Goal: Task Accomplishment & Management: Complete application form

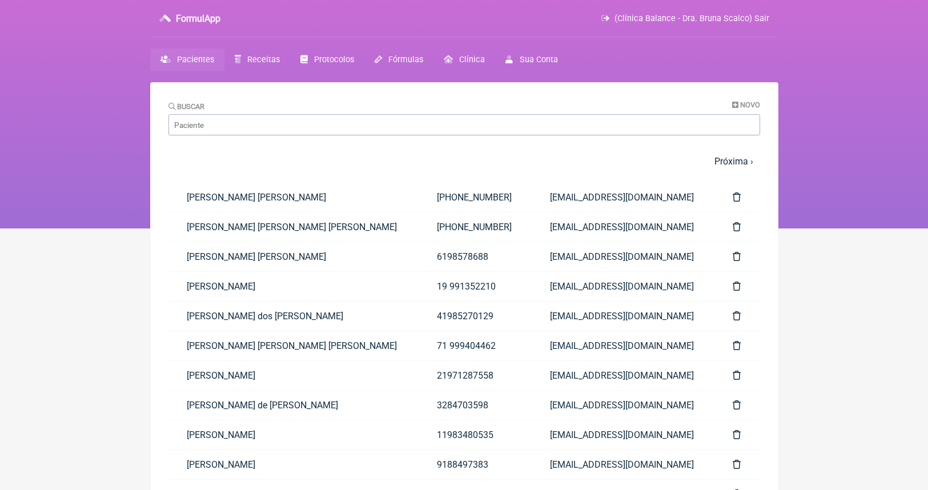
click at [208, 64] on span "Pacientes" at bounding box center [195, 60] width 37 height 10
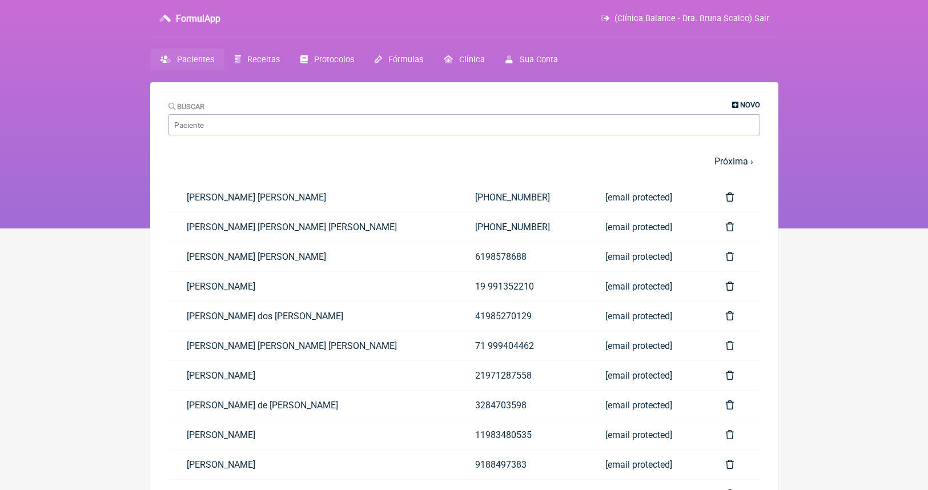
click at [750, 105] on span "Novo" at bounding box center [750, 105] width 20 height 9
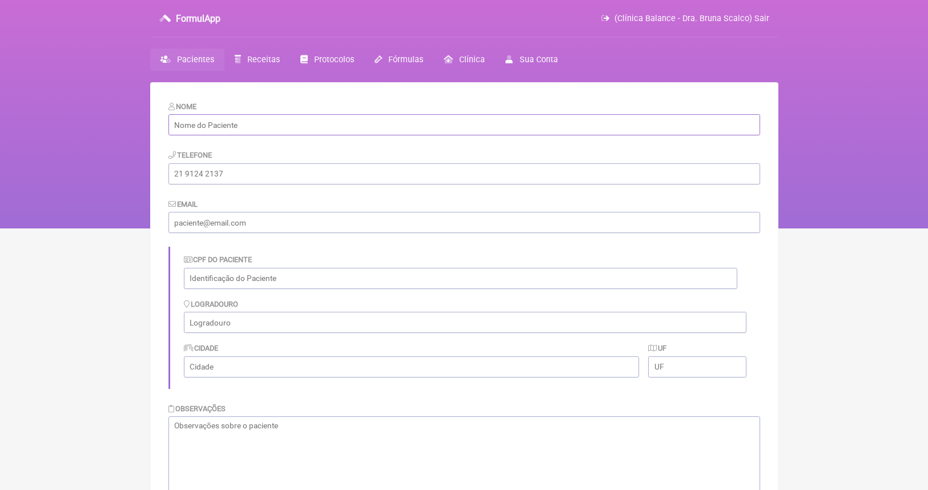
paste input "[PERSON_NAME]"
type input "[PERSON_NAME]"
click at [261, 276] on input "text" at bounding box center [460, 278] width 553 height 21
paste input "494.012.389-87"
type input "494.012.389-87"
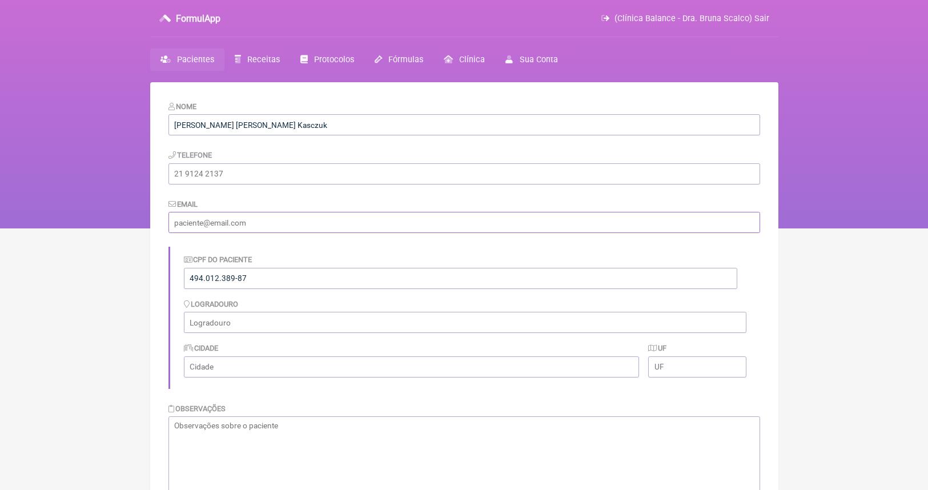
paste input "[EMAIL_ADDRESS][DOMAIN_NAME]"
type input "[EMAIL_ADDRESS][DOMAIN_NAME]"
paste input "[PHONE_NUMBER]"
type input "[PHONE_NUMBER]"
paste input "Rua Padre Chagas, 2360 - Centro, Guarapuava - PR"
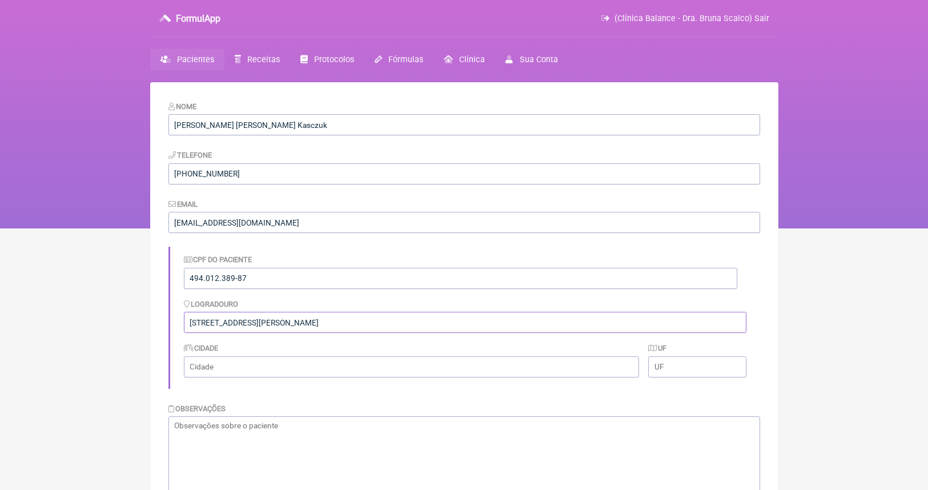
drag, startPoint x: 385, startPoint y: 321, endPoint x: 318, endPoint y: 318, distance: 67.5
click at [318, 318] on input "Rua Padre Chagas, 2360 - Centro, Guarapuava - PR" at bounding box center [465, 322] width 562 height 21
type input "[STREET_ADDRESS][PERSON_NAME]"
paste input "Guarapuava - PR"
type input "Guarapuava"
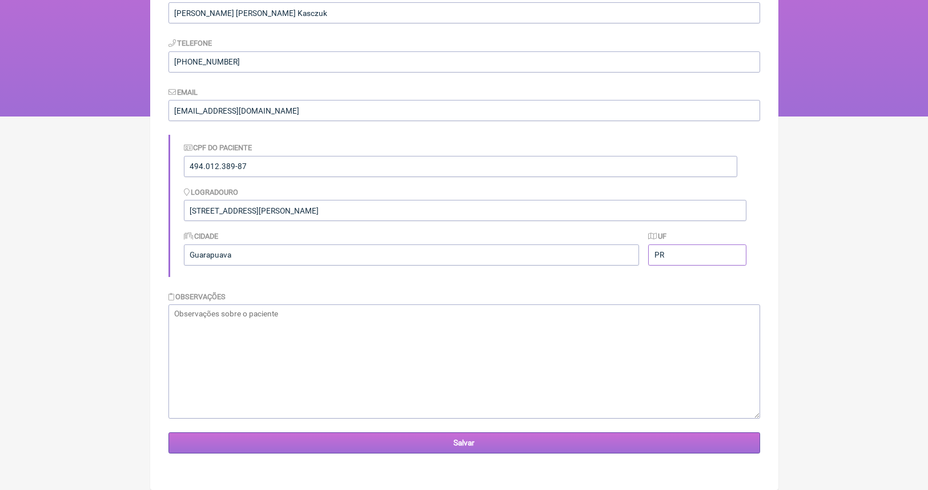
scroll to position [111, 0]
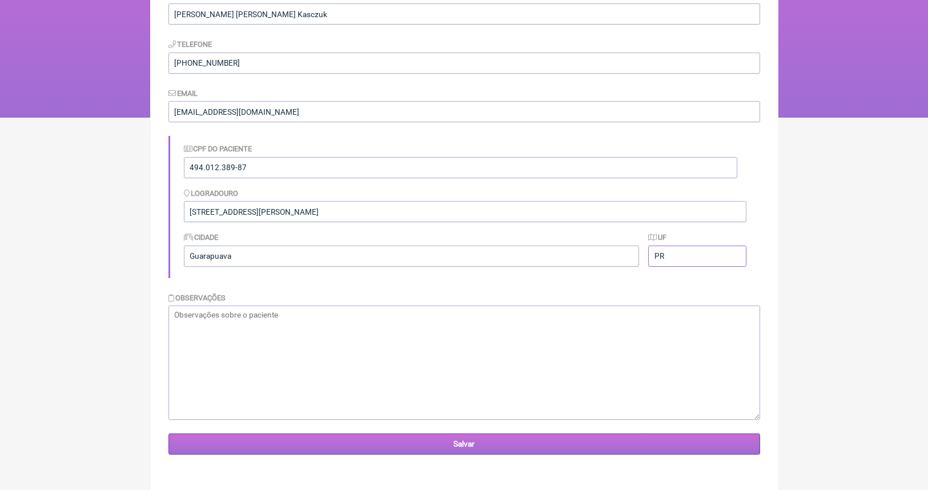
type input "PR"
click at [684, 447] on input "Salvar" at bounding box center [464, 443] width 592 height 21
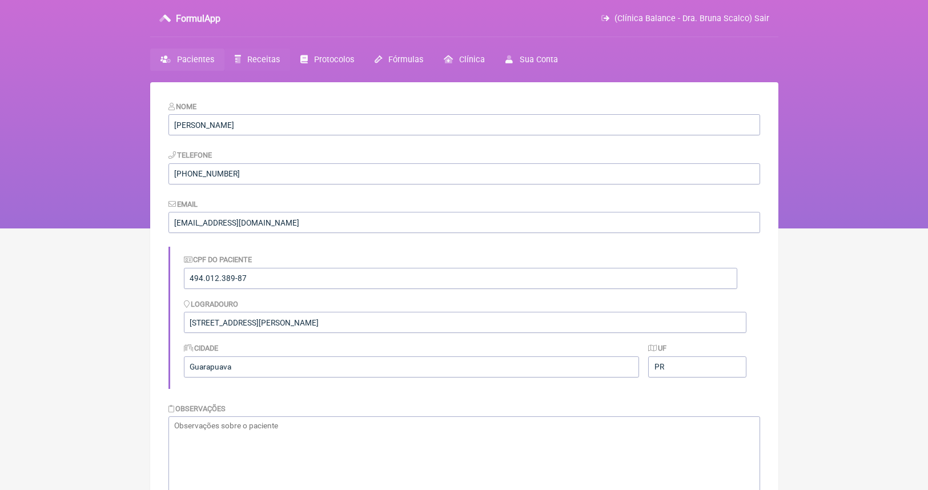
click at [267, 63] on span "Receitas" at bounding box center [263, 60] width 33 height 10
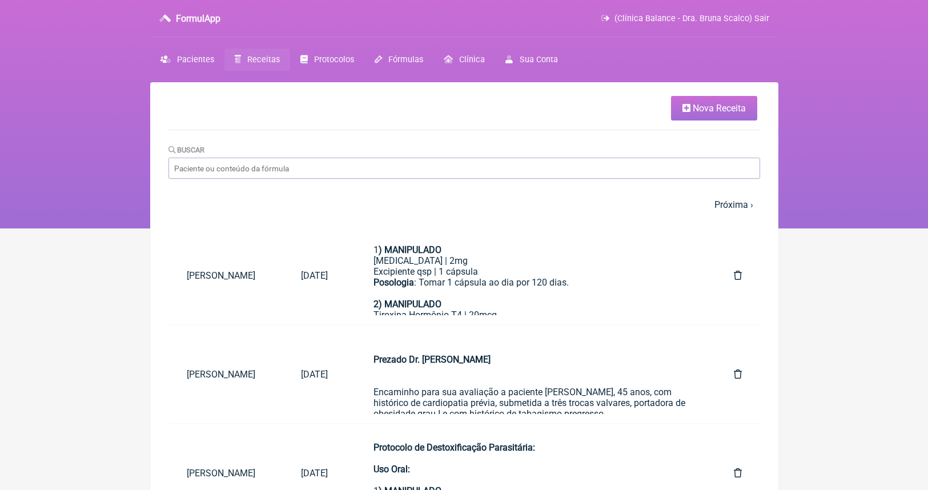
click at [713, 106] on span "Nova Receita" at bounding box center [719, 108] width 53 height 11
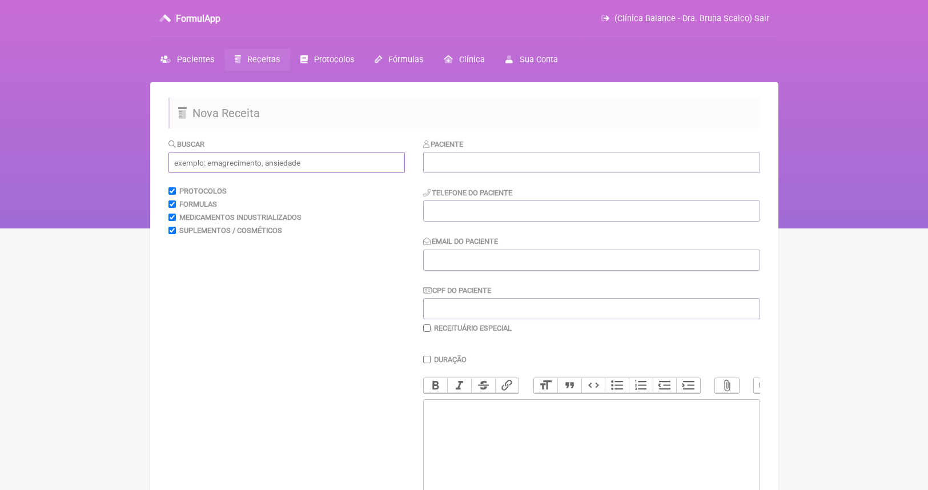
click at [276, 169] on input "text" at bounding box center [286, 162] width 236 height 21
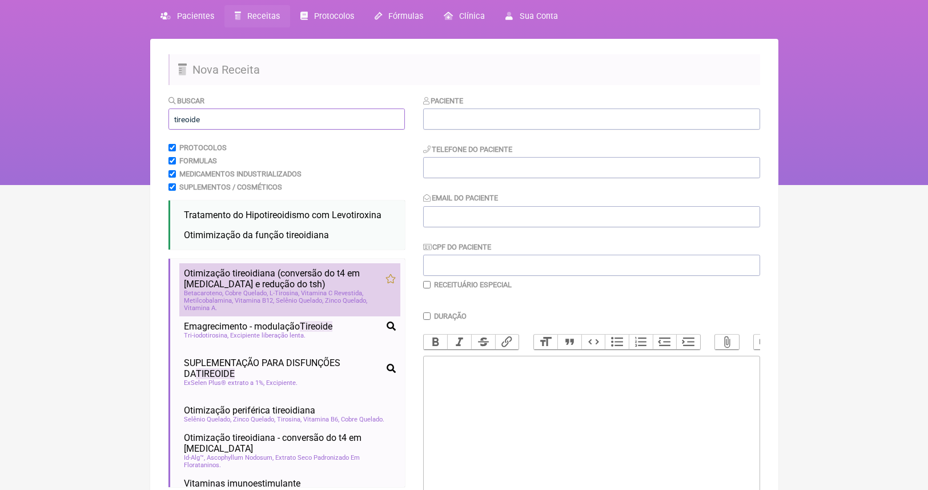
scroll to position [44, 0]
click at [303, 296] on span "Selênio Quelado" at bounding box center [299, 299] width 47 height 7
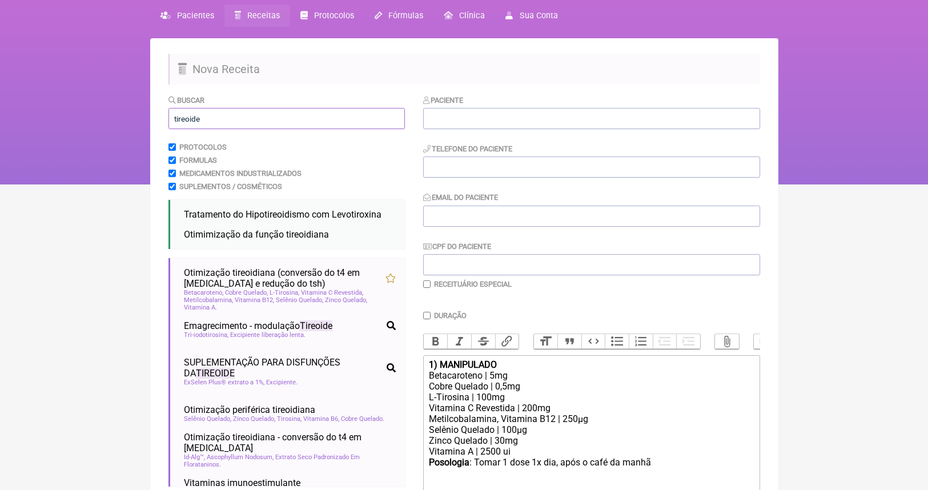
click at [259, 126] on input "tireoide" at bounding box center [286, 118] width 236 height 21
click at [259, 125] on input "tireoide" at bounding box center [286, 118] width 236 height 21
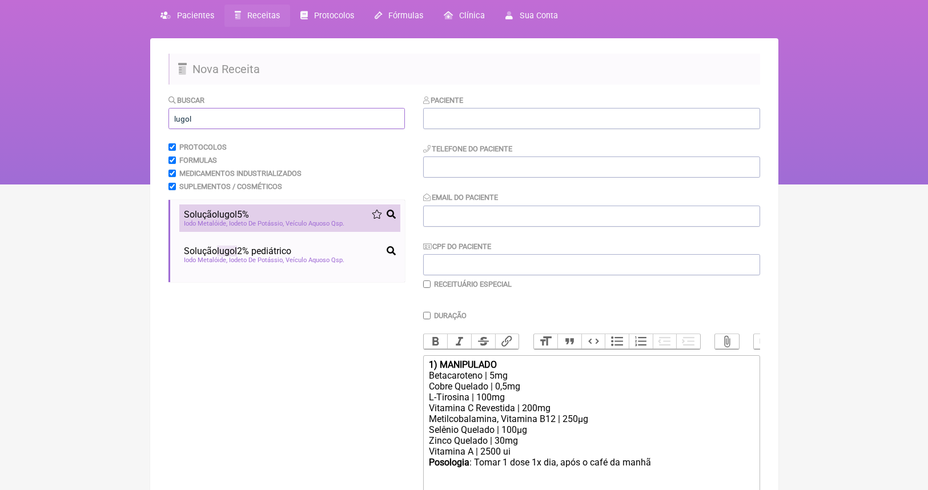
type input "lugol"
click at [258, 227] on li "Solução lugol 5% hipotireoidismo gestante pré-gestação estrona elevada Iodo Met…" at bounding box center [289, 217] width 221 height 27
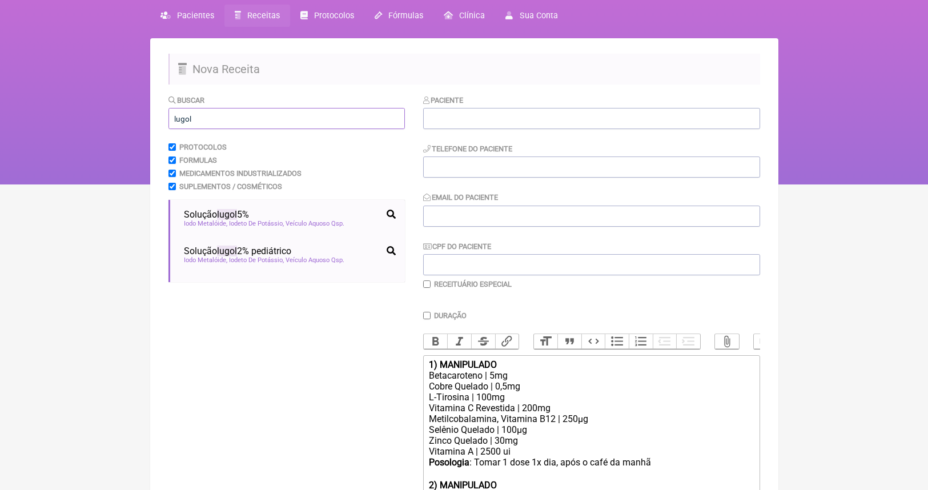
click at [236, 112] on input "lugol" at bounding box center [286, 118] width 236 height 21
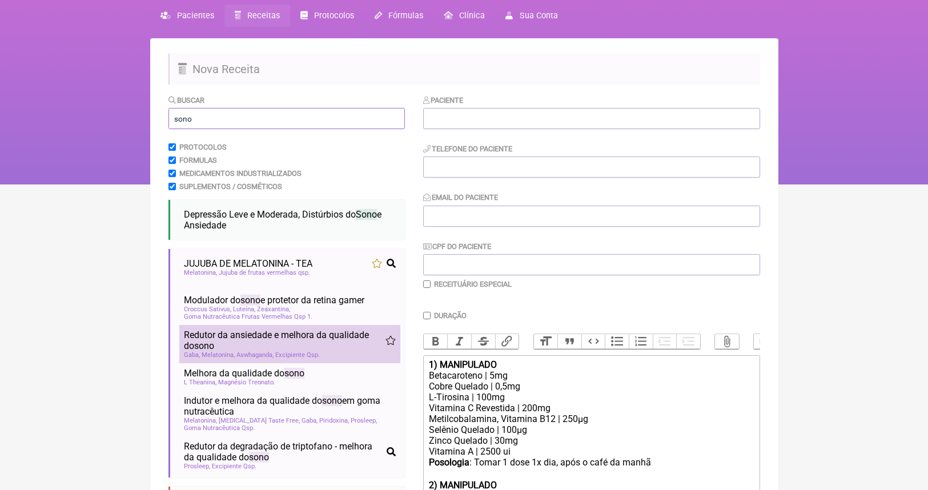
type input "sono"
click at [289, 345] on span "Redutor da ansiedade e melhora da qualidade do sono" at bounding box center [285, 340] width 202 height 22
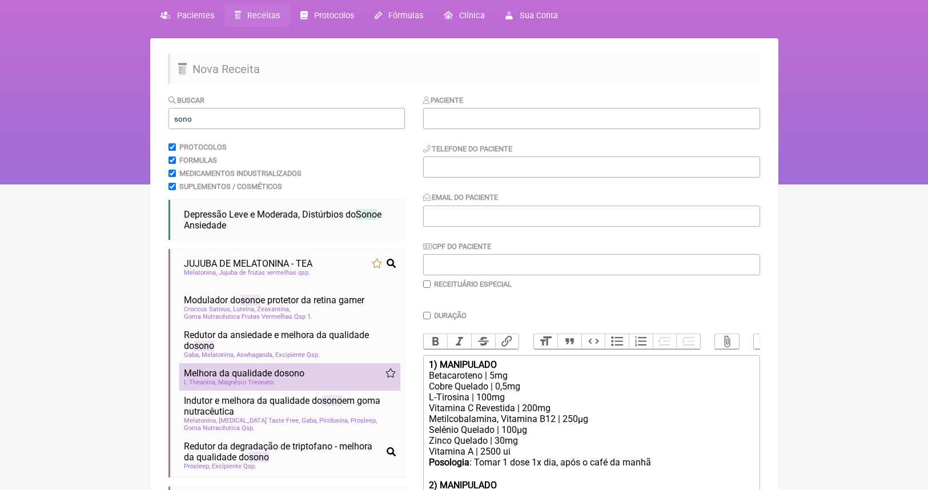
click at [267, 368] on span "Melhora da qualidade do sono" at bounding box center [244, 373] width 120 height 11
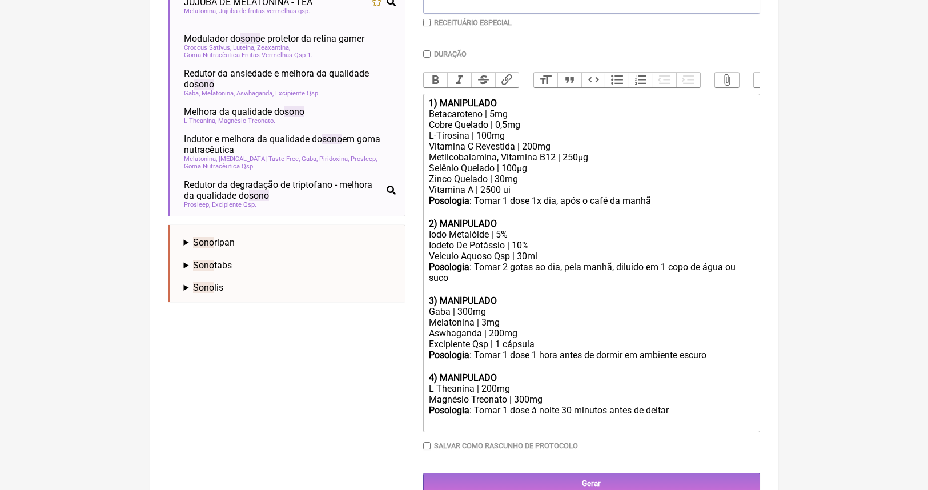
scroll to position [305, 0]
drag, startPoint x: 558, startPoint y: 378, endPoint x: 404, endPoint y: 378, distance: 154.2
click at [404, 378] on form "Buscar sono Protocolos Formulas Medicamentos Industrializados Suplementos / Cos…" at bounding box center [464, 163] width 592 height 661
click at [516, 318] on div "Melatonina | 3mg" at bounding box center [591, 323] width 324 height 11
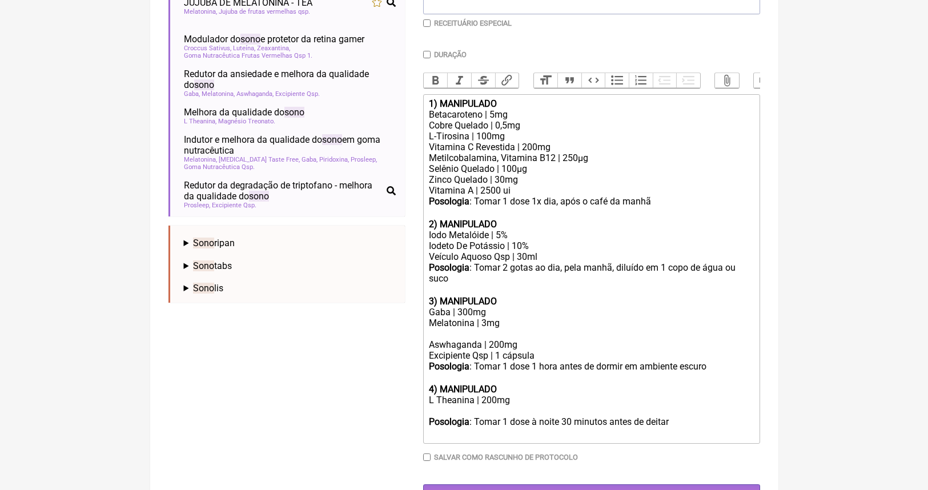
paste trix-editor "Magnésio Treonato | 300mg"
drag, startPoint x: 532, startPoint y: 331, endPoint x: 397, endPoint y: 326, distance: 134.3
click at [399, 331] on form "Buscar sono Protocolos Formulas Medicamentos Industrializados Suplementos / Cos…" at bounding box center [464, 169] width 592 height 672
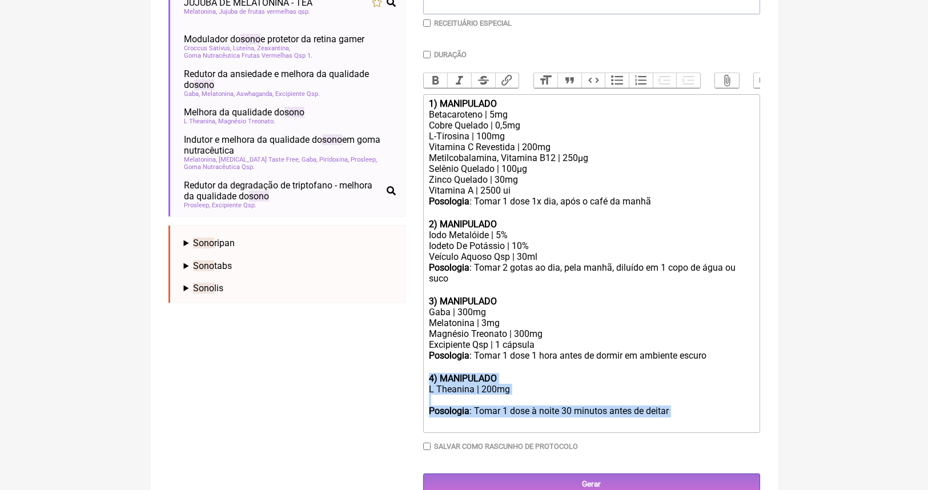
drag, startPoint x: 683, startPoint y: 390, endPoint x: 423, endPoint y: 360, distance: 262.1
click at [420, 361] on form "Buscar sono Protocolos Formulas Medicamentos Industrializados Suplementos / Cos…" at bounding box center [464, 163] width 592 height 661
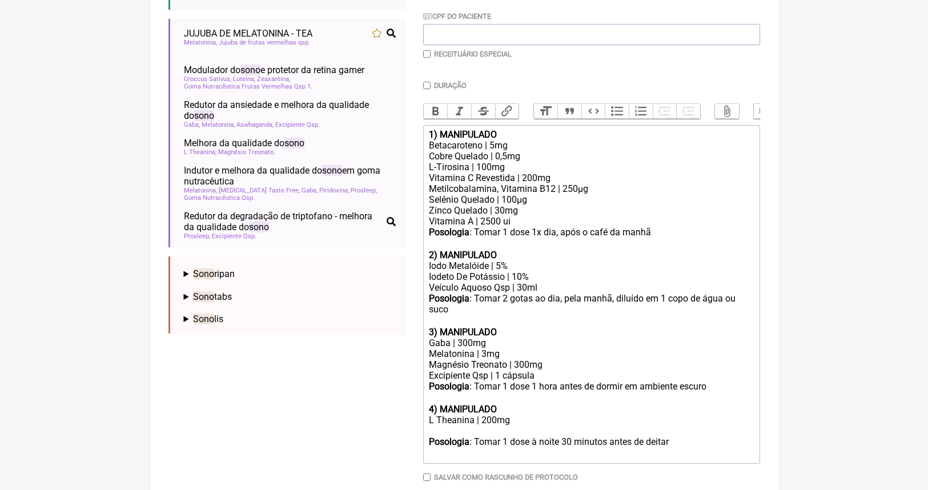
type trix-editor "<div><strong>1) MANIPULADO</strong></div><div>Betacaroteno | 5mg</div><div>Cobr…"
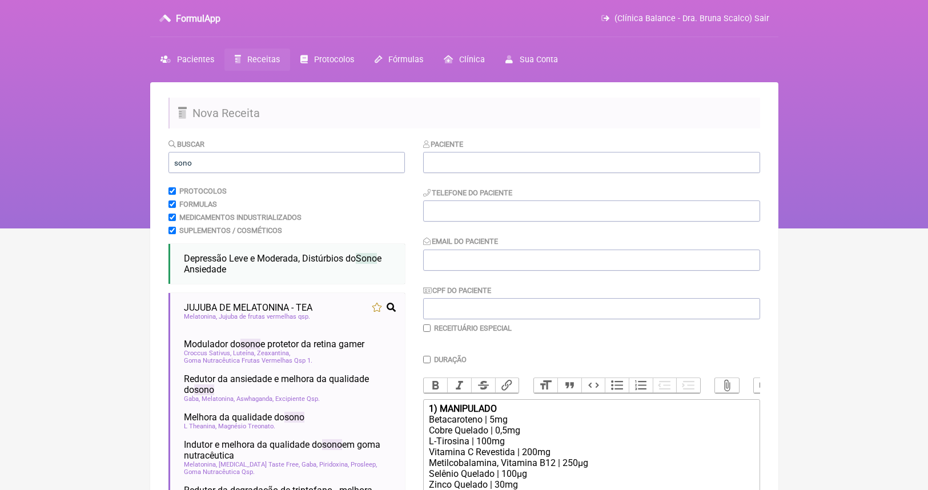
scroll to position [0, 0]
click at [244, 160] on input "sono" at bounding box center [286, 162] width 236 height 21
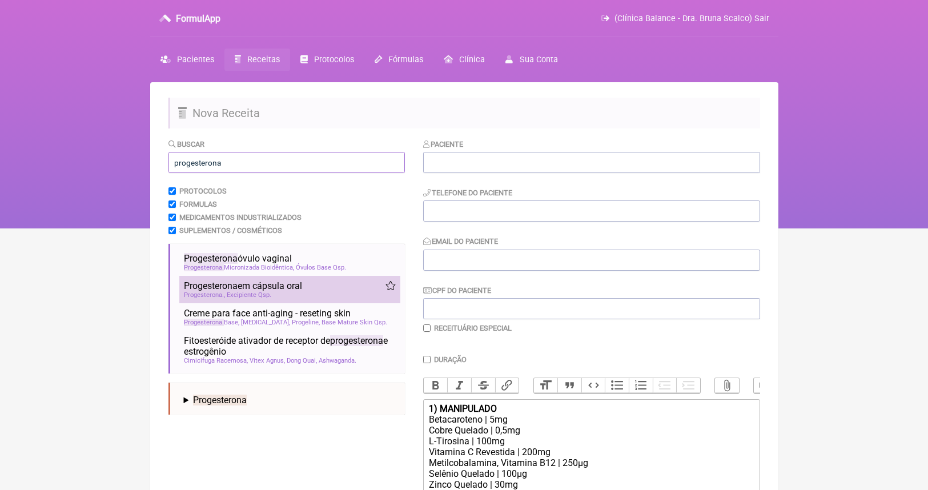
type input "progesterona"
click at [271, 291] on span "Excipiente Qsp" at bounding box center [249, 294] width 45 height 7
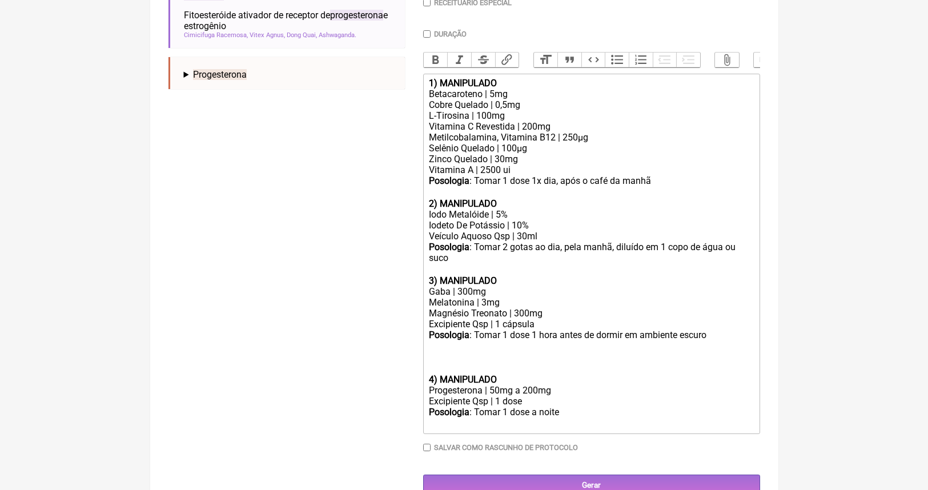
click at [485, 352] on div at bounding box center [591, 363] width 324 height 22
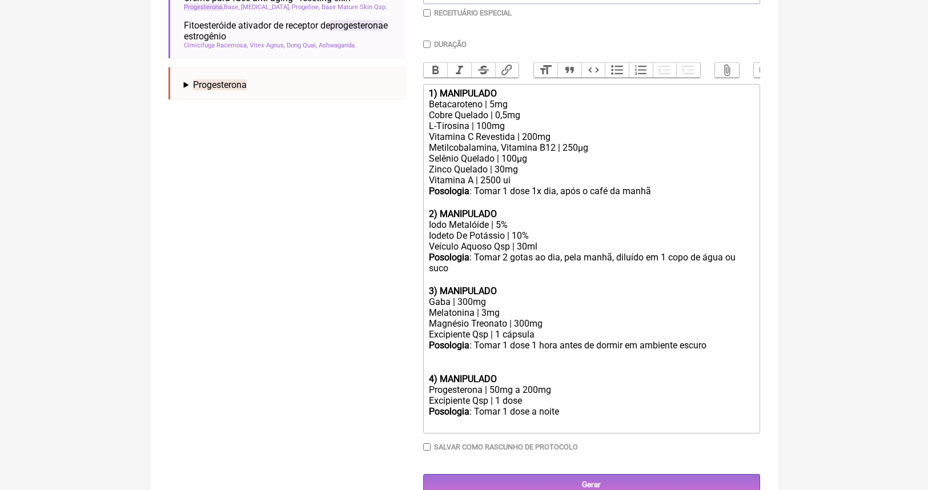
scroll to position [305, 0]
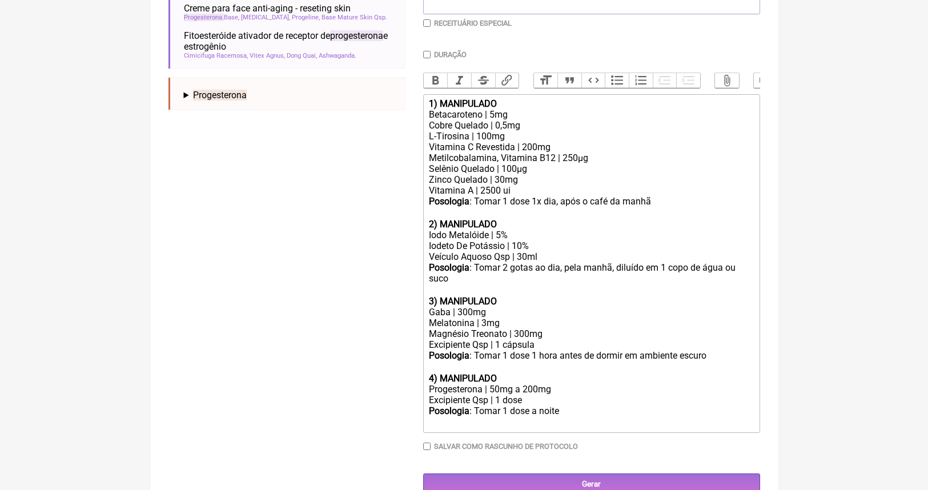
click at [533, 384] on div "Progesterona | 50mg a 200mg" at bounding box center [591, 389] width 324 height 11
click at [484, 384] on div "Progesterona | 100mg" at bounding box center [591, 389] width 324 height 11
type trix-editor "<lor><ipsumd>8) SITAMETCON</adipis></eli><sed>Doeiusmodtem | 2in</utl><etd>Magn…"
click at [649, 362] on div at bounding box center [591, 367] width 324 height 11
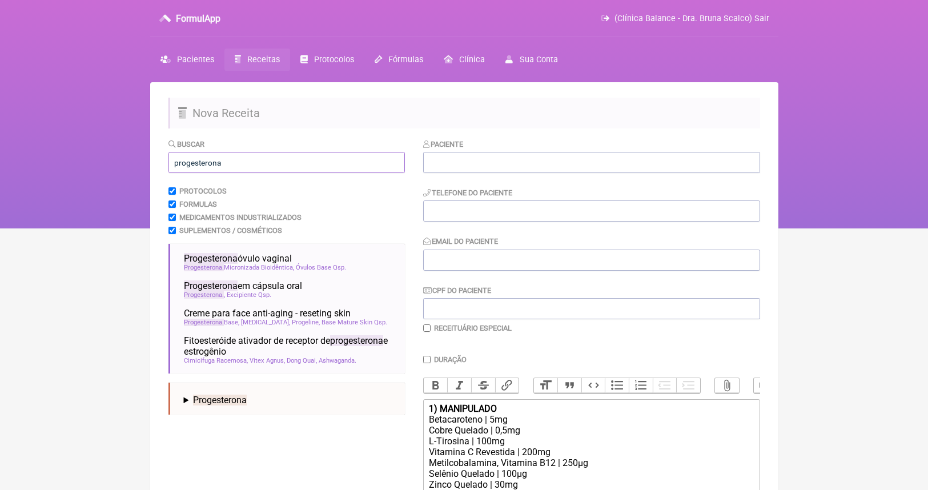
scroll to position [-1, 0]
click at [232, 169] on input "progesterona" at bounding box center [286, 162] width 236 height 21
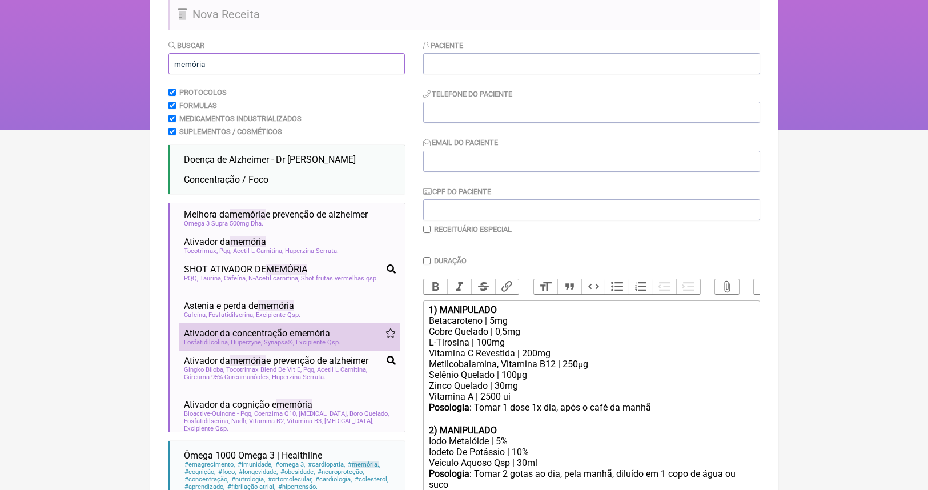
scroll to position [160, 0]
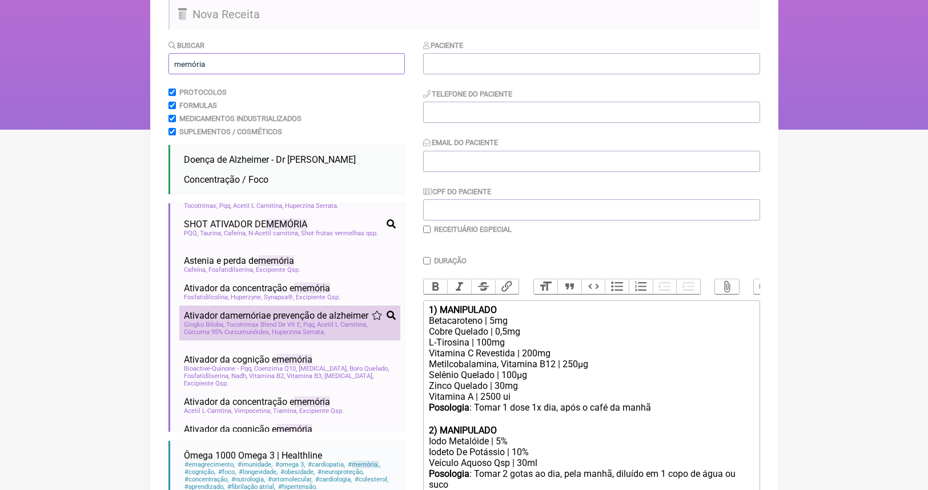
type input "memória"
click at [264, 312] on span "Ativador da memória e prevenção de alzheimer" at bounding box center [276, 315] width 184 height 11
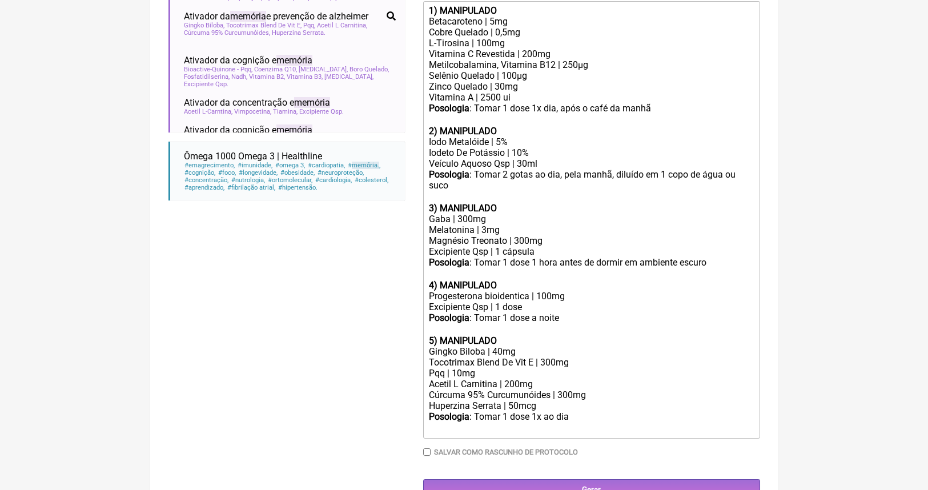
scroll to position [397, 0]
click at [523, 336] on div "5) MANIPULADO" at bounding box center [591, 341] width 324 height 11
type trix-editor "<lor><ipsumd>8) SITAMETCON</adipis></eli><sed>Doeiusmodtem | 2in</utl><etd>Magn…"
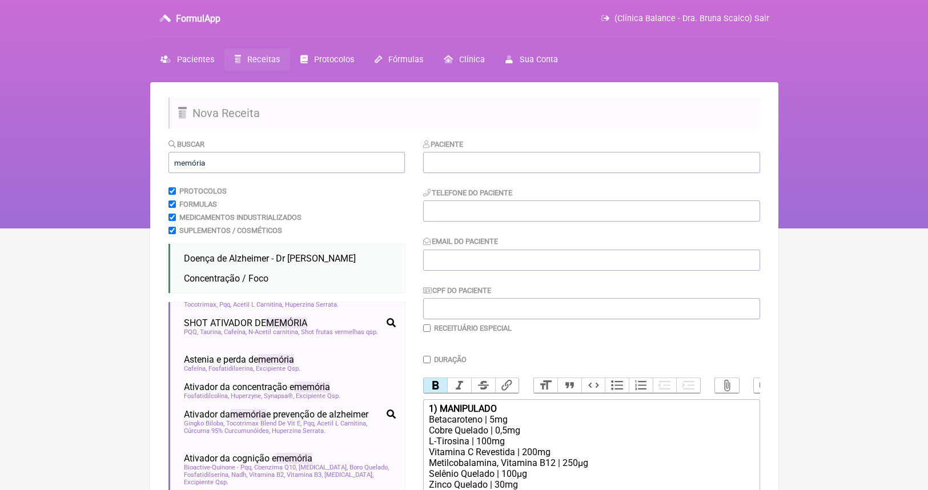
scroll to position [0, 0]
click at [219, 155] on input "memória" at bounding box center [286, 162] width 236 height 21
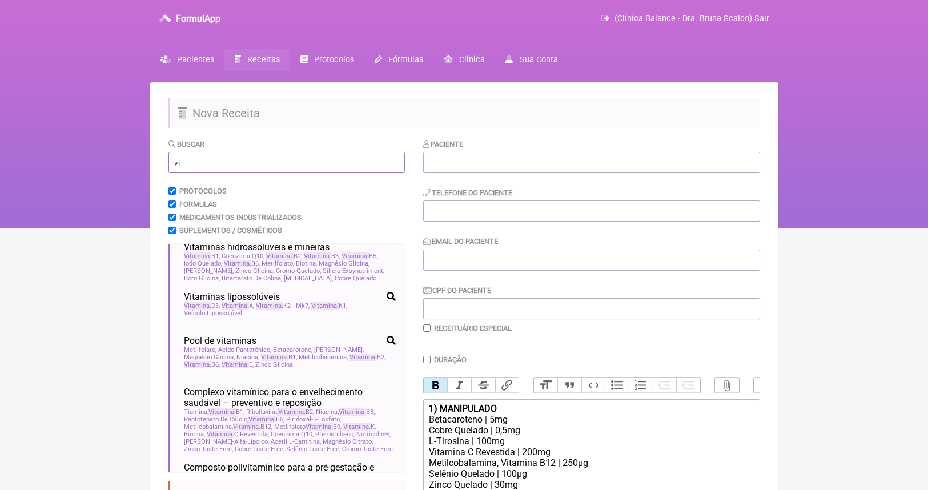
type input "v"
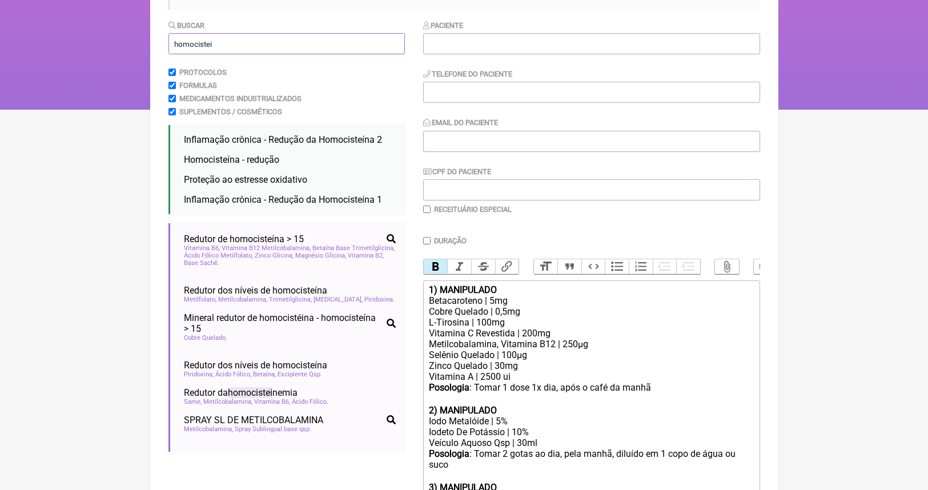
scroll to position [119, 0]
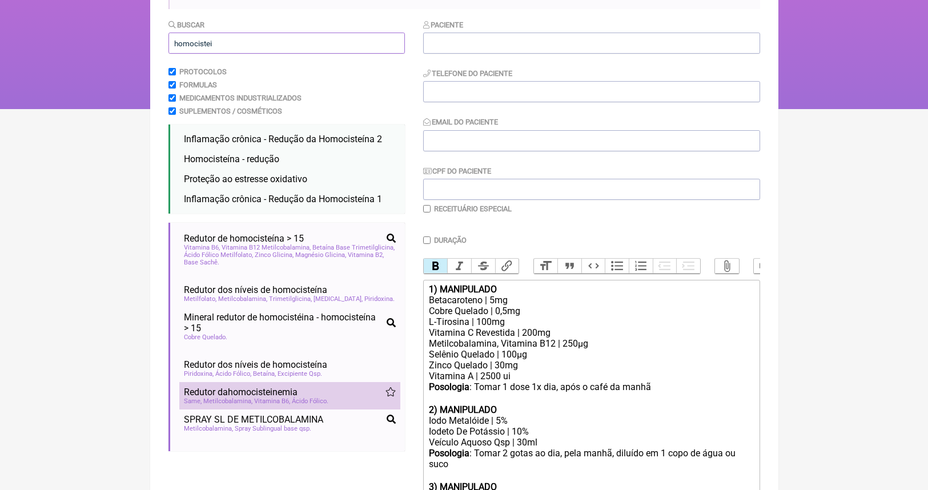
type input "homocistei"
click at [298, 397] on span "Ácido Fólico" at bounding box center [310, 400] width 37 height 7
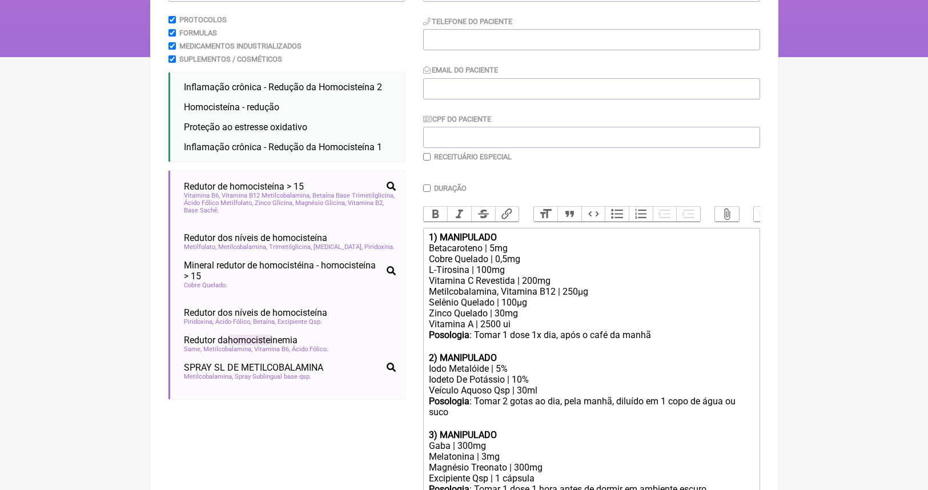
scroll to position [173, 0]
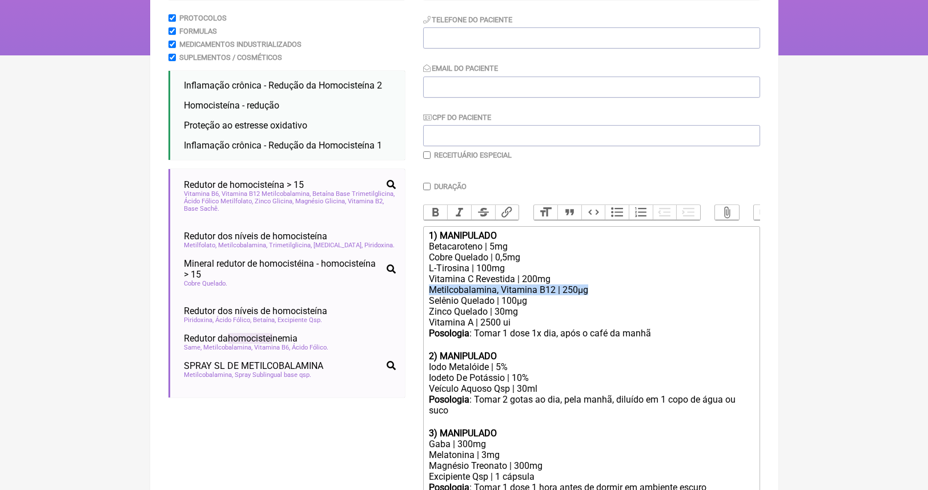
drag, startPoint x: 585, startPoint y: 284, endPoint x: 423, endPoint y: 284, distance: 161.6
click at [425, 284] on trix-editor "1) MANIPULADO Betacaroteno | 5mg Cobre Quelado | 0,5mg L-Tirosina | 100mg Vitam…" at bounding box center [591, 483] width 337 height 515
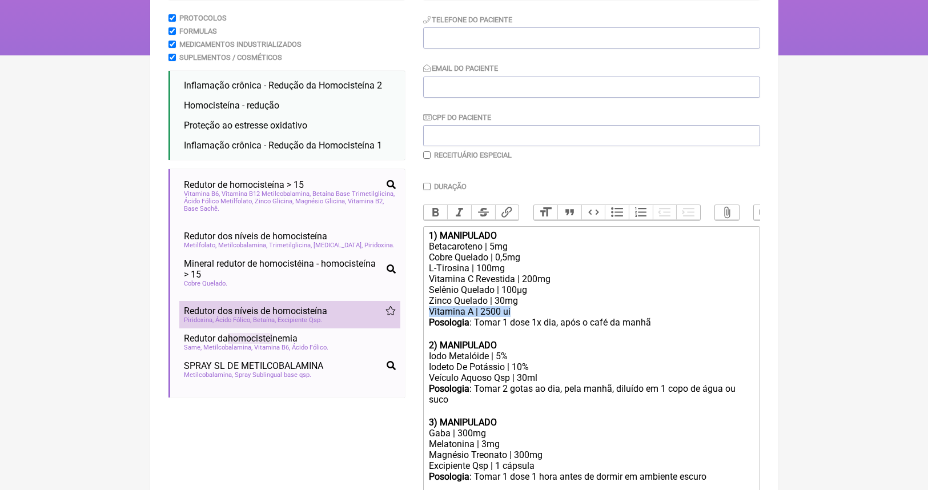
drag, startPoint x: 530, startPoint y: 307, endPoint x: 367, endPoint y: 301, distance: 162.9
click at [376, 304] on form "Buscar homocistei Protocolos Formulas Medicamentos Industrializados Suplementos…" at bounding box center [464, 378] width 592 height 826
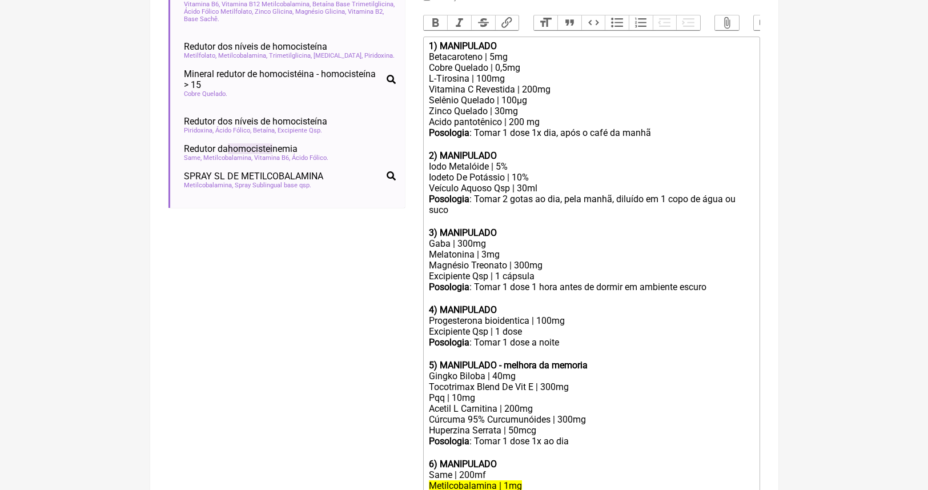
scroll to position [383, 0]
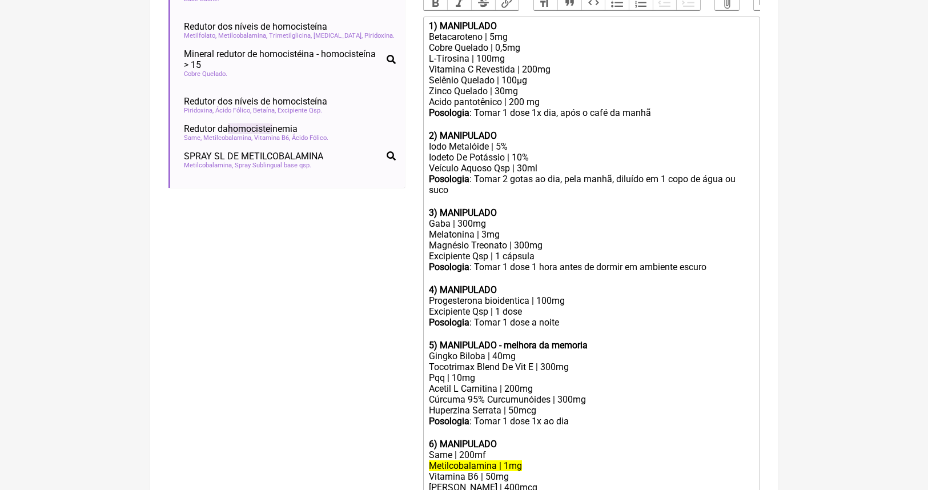
click at [488, 229] on div "Melatonina | 3mg Magnésio Treonato | 300mg" at bounding box center [591, 240] width 324 height 22
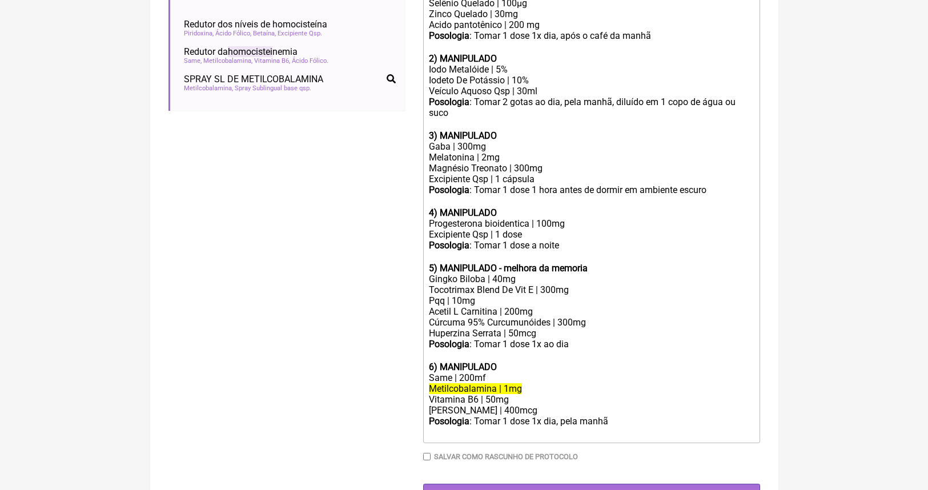
scroll to position [459, 0]
drag, startPoint x: 524, startPoint y: 360, endPoint x: 409, endPoint y: 360, distance: 115.4
click at [409, 360] on form "Buscar homocistei Protocolos Formulas Medicamentos Industrializados Suplementos…" at bounding box center [464, 92] width 592 height 826
click at [515, 362] on div "6) MANIPULADO" at bounding box center [591, 367] width 324 height 11
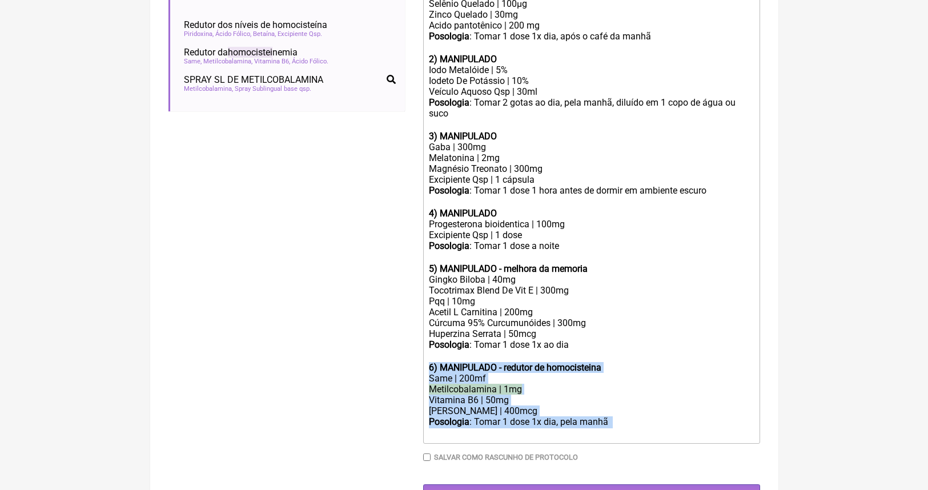
drag, startPoint x: 532, startPoint y: 404, endPoint x: 424, endPoint y: 340, distance: 125.7
click at [423, 340] on trix-editor "1) MANIPULADO Betacaroteno | 5mg Cobre Quelado | 0,5mg L-Tirosina | 100mg Vitam…" at bounding box center [591, 192] width 337 height 504
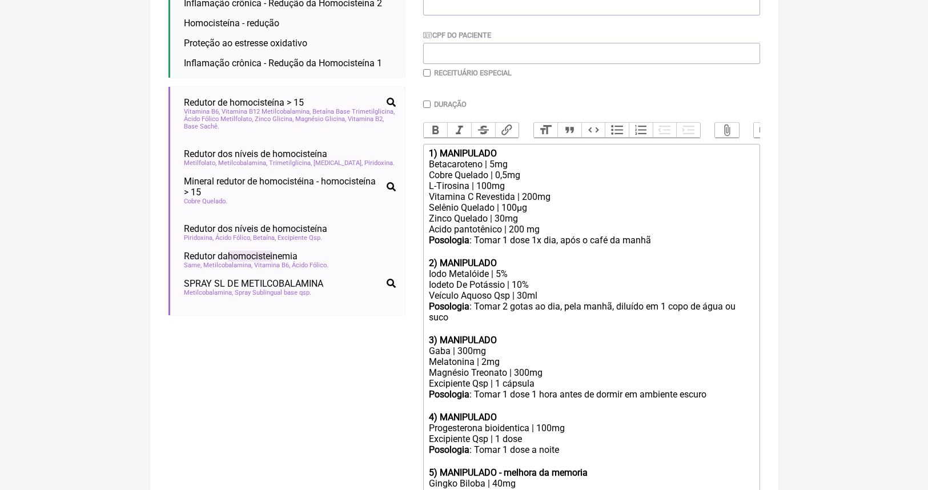
scroll to position [185, 0]
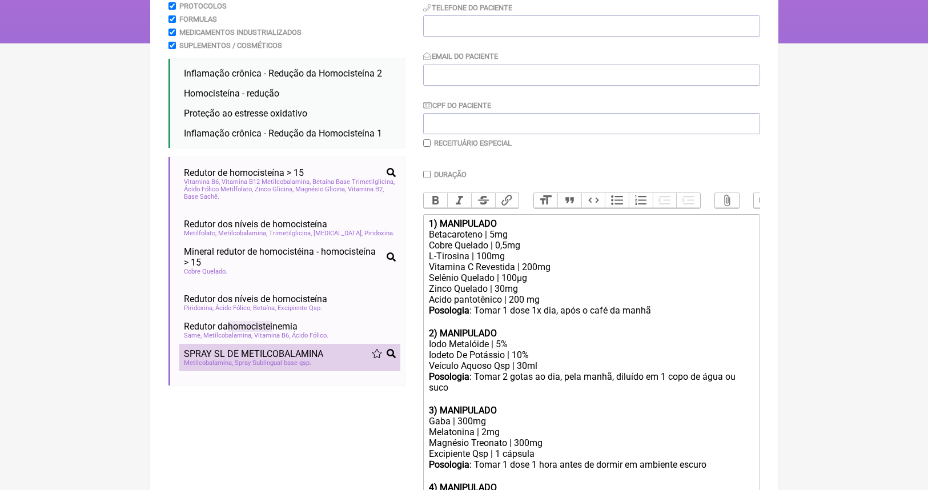
click at [291, 348] on span "SPRAY SL DE METILCOBALAMINA" at bounding box center [253, 353] width 139 height 11
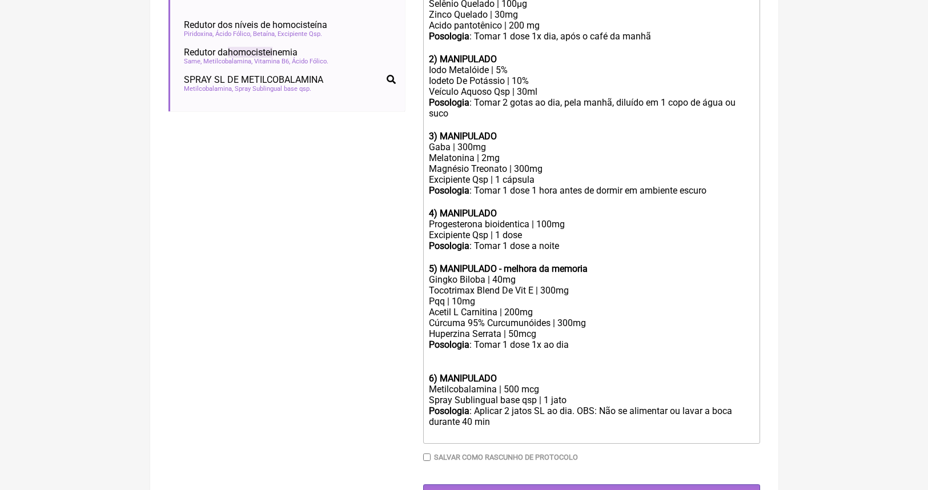
click at [492, 362] on div at bounding box center [591, 367] width 324 height 11
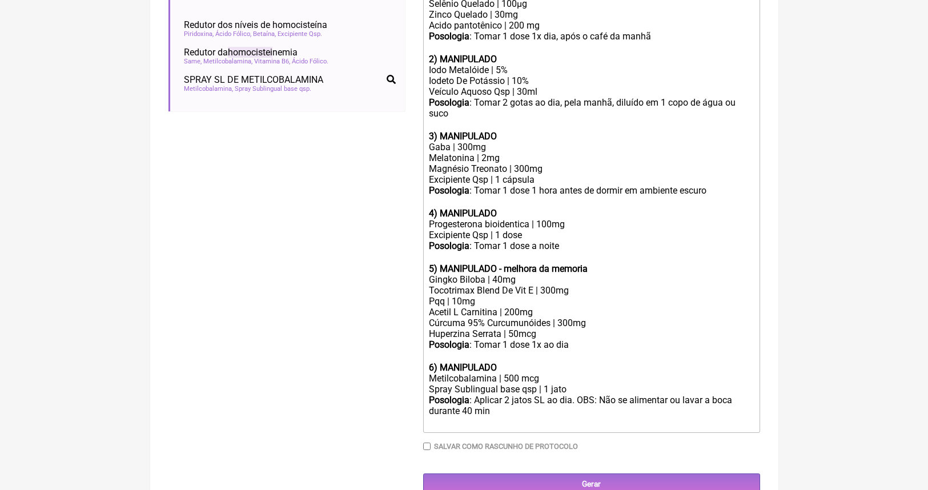
scroll to position [449, 0]
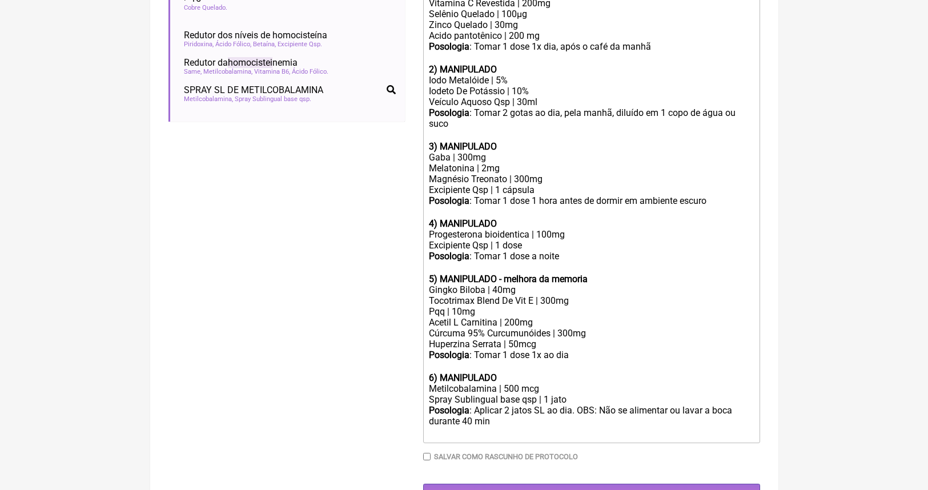
click at [568, 383] on div "Metilcobalamina | 500 mcg" at bounding box center [591, 388] width 324 height 11
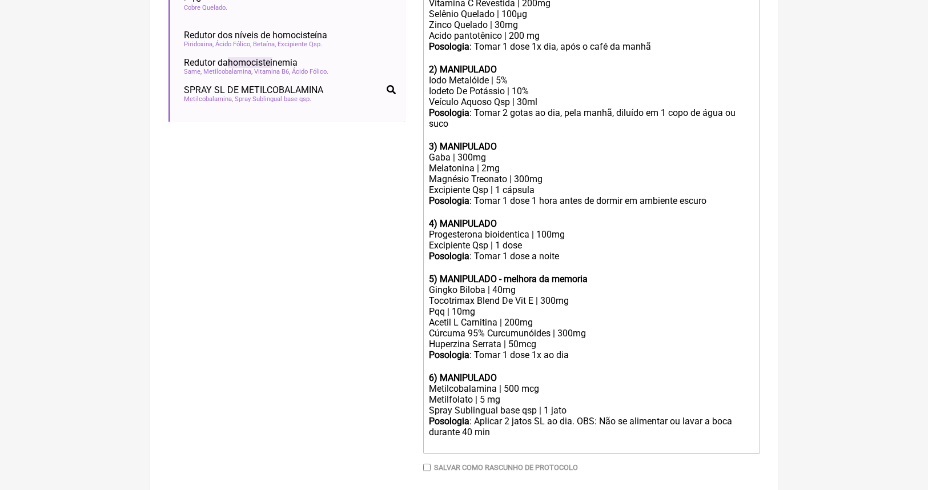
click at [508, 383] on div "Metilcobalamina | 500 mcg Metilfolato | 5 mg" at bounding box center [591, 394] width 324 height 22
click at [499, 383] on div "Metilcobalamina | 2000 mcg Metilfolato | 5 mg" at bounding box center [591, 394] width 324 height 22
click at [514, 416] on div "Posologia : Aplicar 2 jatos SL ao dia. OBS: Não se alimentar ou lavar a boca du…" at bounding box center [591, 433] width 324 height 34
type trix-editor "<lor><ipsumd>5) SITAMETCON</adipis></eli><sed>Doeiusmodtem | 0in</utl><etd>Magn…"
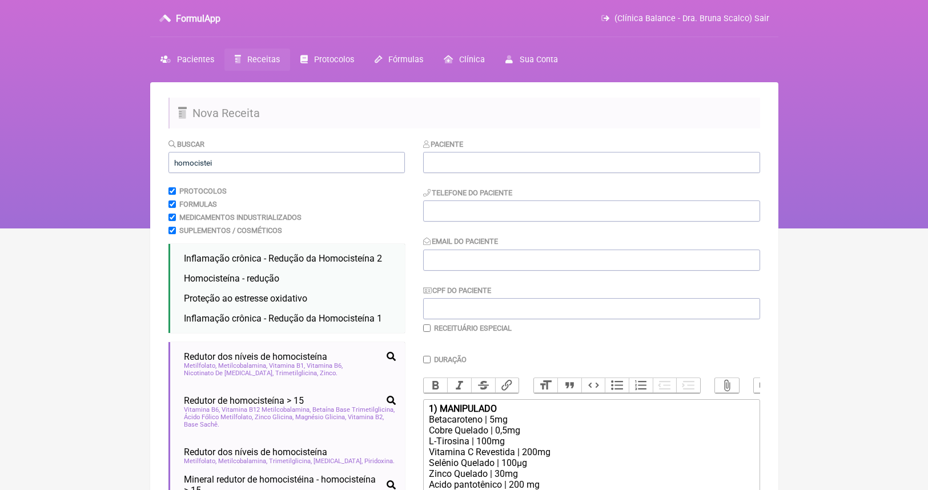
scroll to position [0, 0]
click at [244, 156] on input "homocistei" at bounding box center [286, 162] width 236 height 21
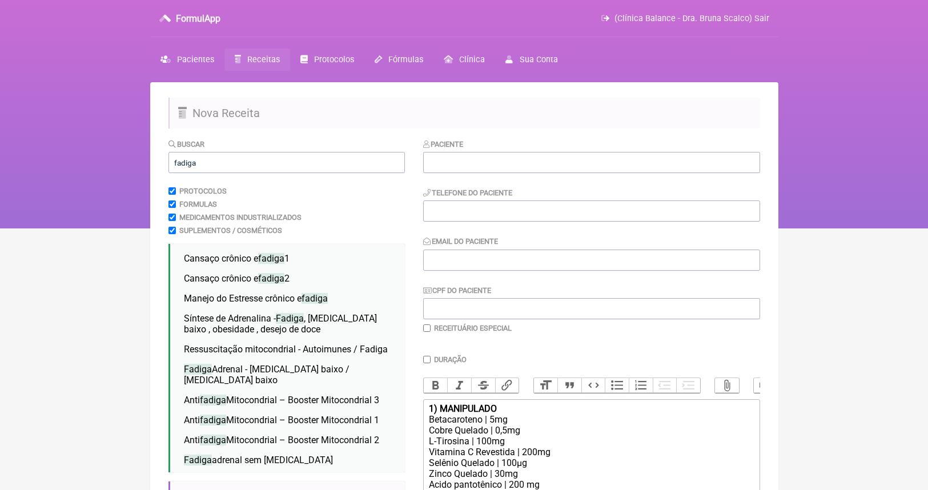
click at [251, 145] on div "Buscar fadiga" at bounding box center [286, 155] width 236 height 35
click at [250, 171] on input "fadiga" at bounding box center [286, 162] width 236 height 21
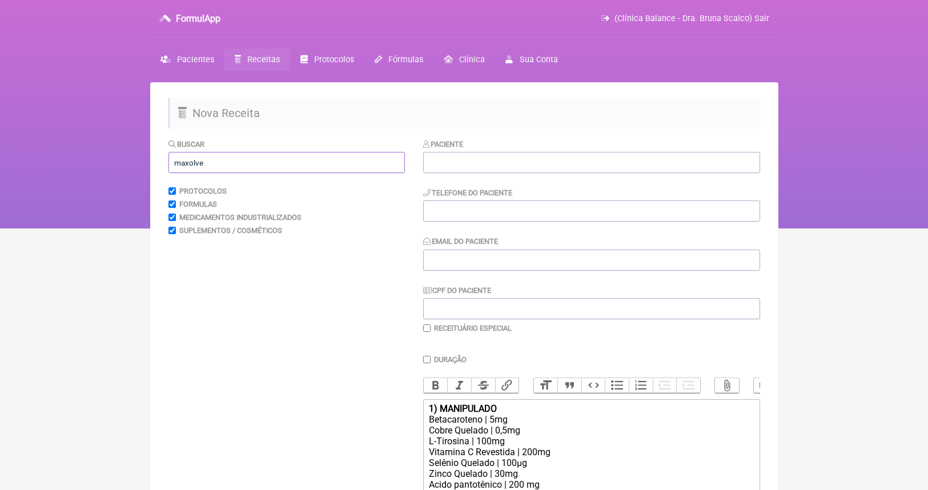
click at [231, 159] on input "maxolve" at bounding box center [286, 162] width 236 height 21
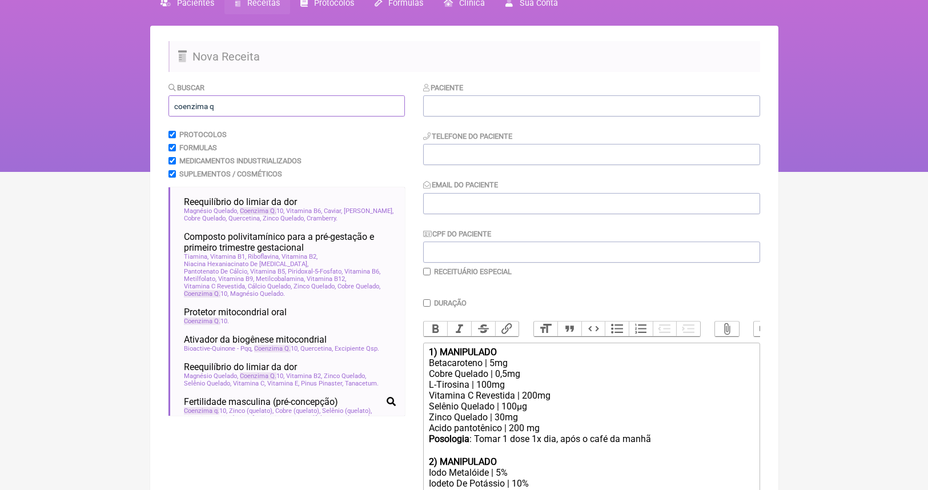
scroll to position [55, 0]
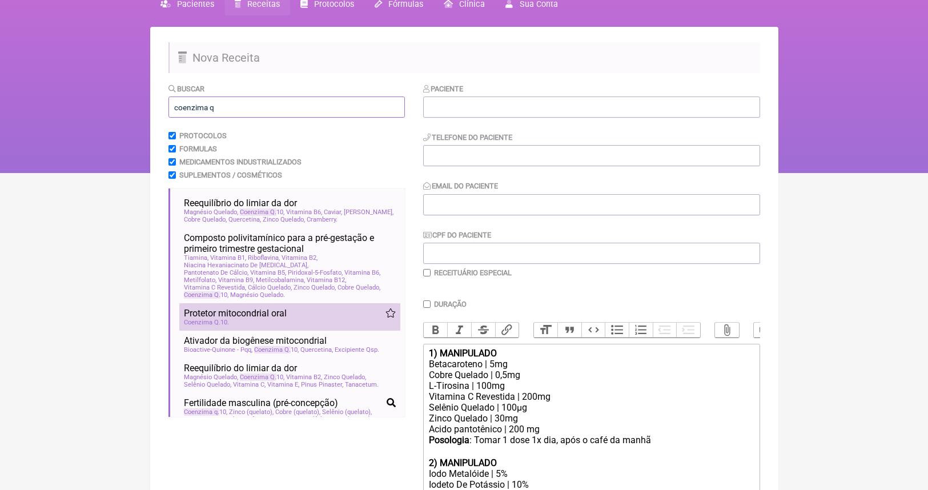
type input "coenzima q"
click at [260, 319] on div "Coenzima Q 10" at bounding box center [290, 322] width 212 height 7
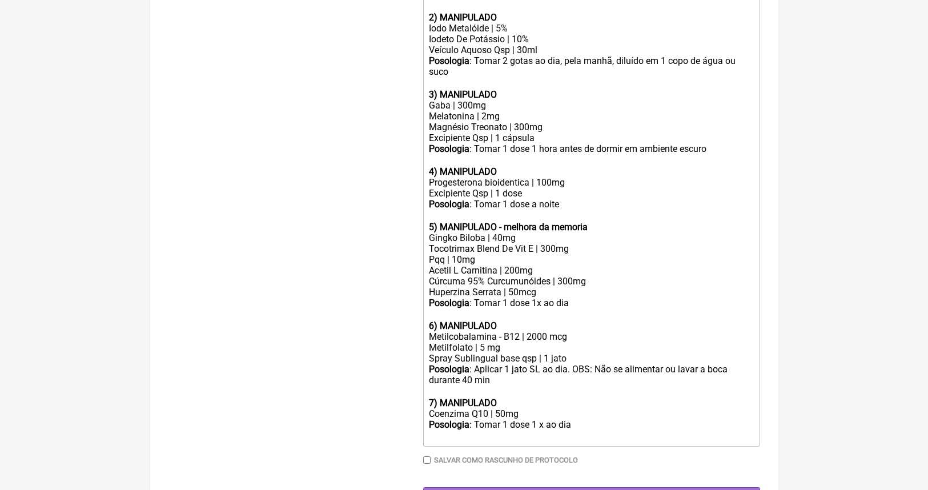
scroll to position [500, 0]
click at [500, 409] on div "Coenzima Q10 | 50mg" at bounding box center [591, 414] width 324 height 11
click at [573, 420] on div "Posologia : Tomar 1 dose 1 x ao dia ㅤ" at bounding box center [591, 431] width 324 height 23
click at [500, 409] on div "Coenzima Q10 | 100mg" at bounding box center [591, 414] width 324 height 11
click at [582, 420] on div "Posologia : Tomar 1 dose 1 x ao dia ㅤ" at bounding box center [591, 431] width 324 height 23
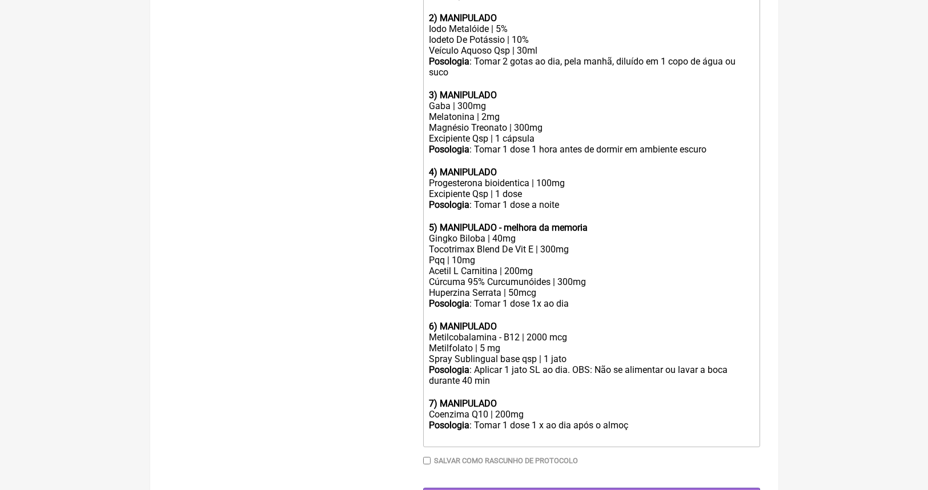
type trix-editor "<lor><ipsumd>5) SITAMETCON</adipis></eli><sed>Doeiusmodtem | 0in</utl><etd>Magn…"
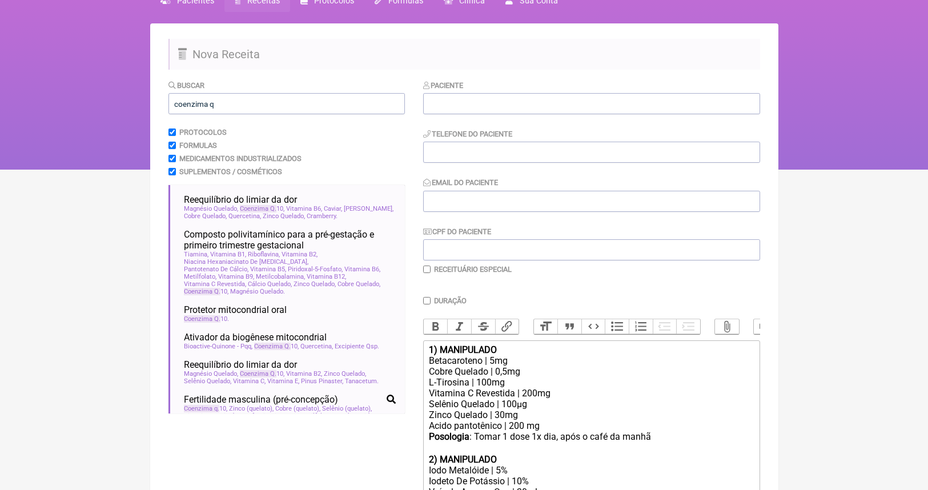
scroll to position [24, 0]
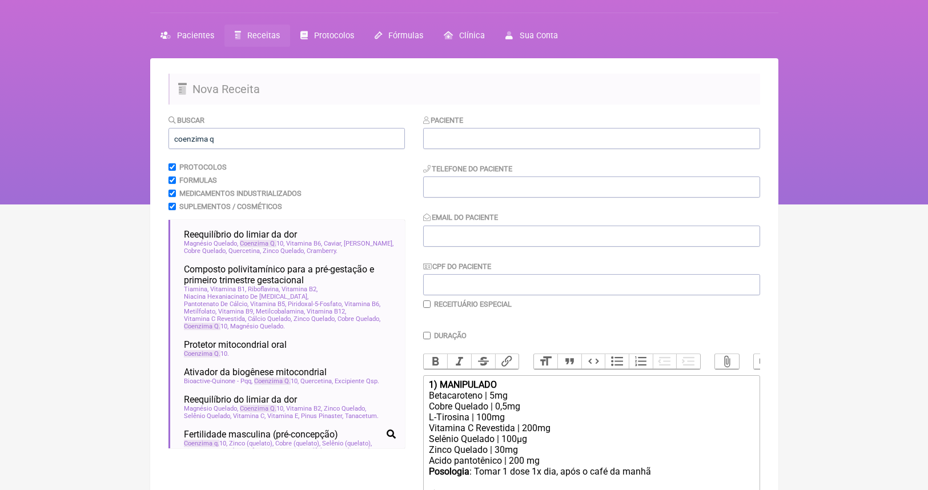
click at [429, 335] on input "Duração" at bounding box center [426, 335] width 7 height 7
checkbox input "true"
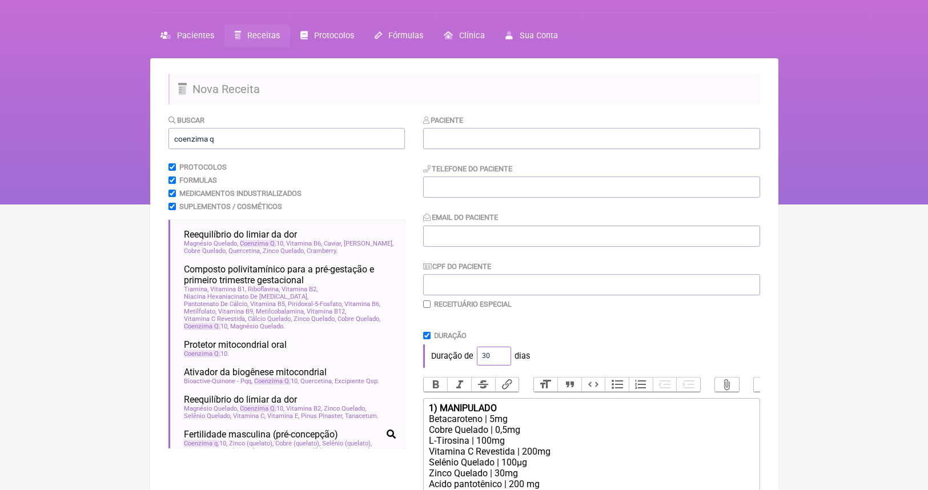
click at [491, 353] on input "30" at bounding box center [494, 356] width 34 height 19
type input "60"
click at [596, 331] on div "Duração" at bounding box center [591, 335] width 337 height 9
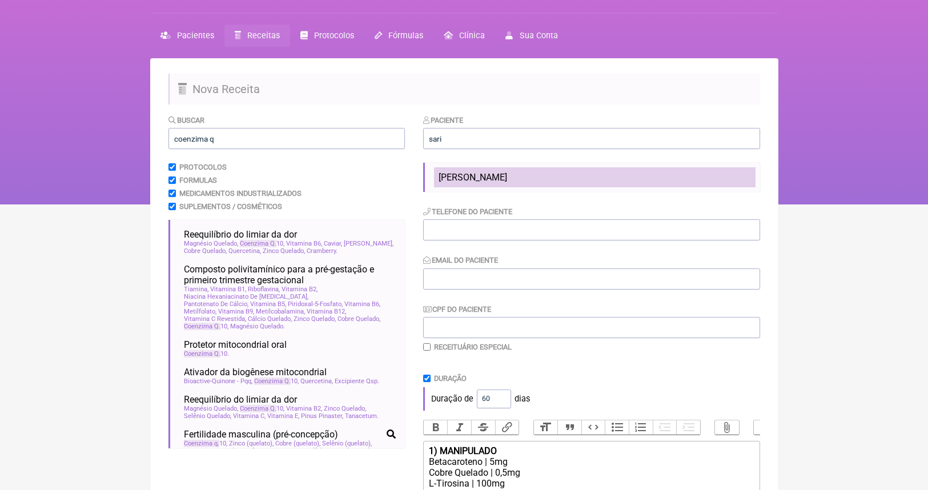
click at [507, 175] on span "[PERSON_NAME]" at bounding box center [473, 177] width 69 height 11
type input "[PERSON_NAME]"
type input "[PHONE_NUMBER]"
type input "[EMAIL_ADDRESS][DOMAIN_NAME]"
type input "494.012.389-87"
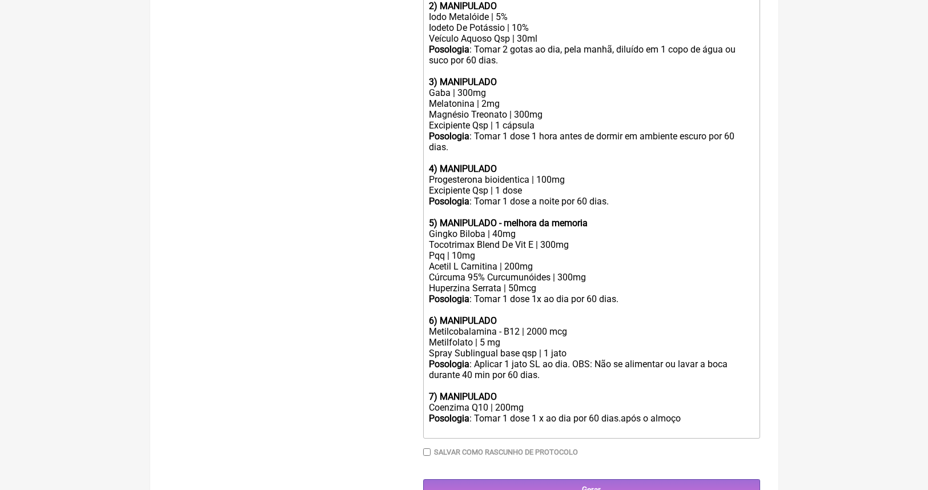
scroll to position [534, 0]
click at [690, 413] on div "Posologia : Tomar 1 dose 1 x ao dia por 60 dias.após o almoço" at bounding box center [591, 424] width 324 height 22
type trix-editor "<lor><ipsumd>4) SITAMETCON</adipis></eli><sed>Doeiusmodtem | 7in</utl><etd>Magn…"
click at [605, 480] on input "Gerar" at bounding box center [591, 490] width 337 height 21
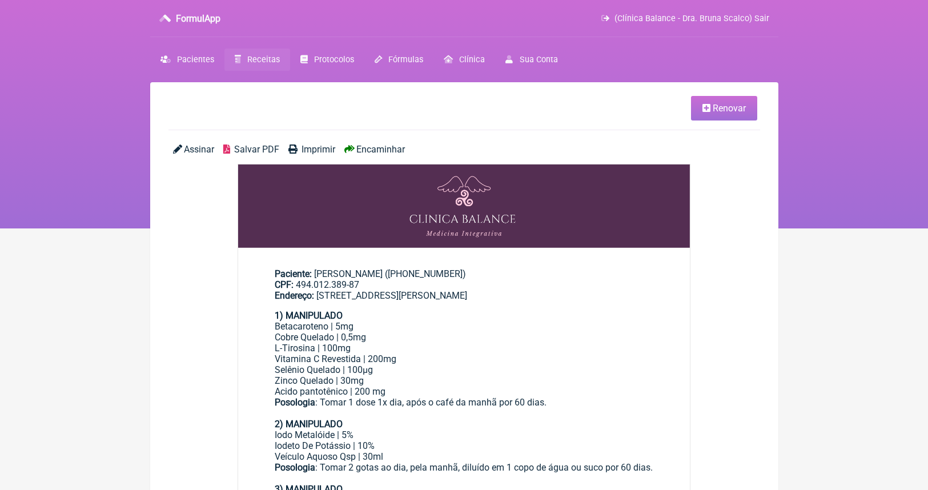
click at [400, 152] on span "Encaminhar" at bounding box center [380, 149] width 49 height 11
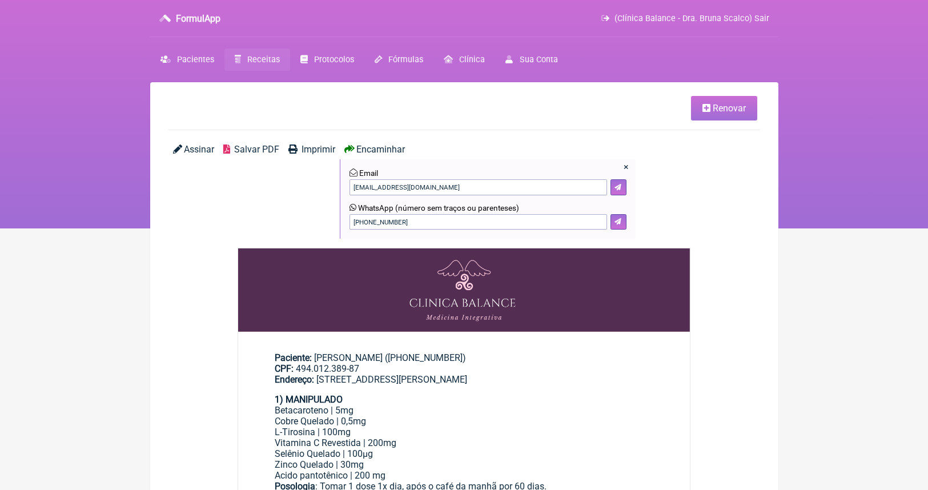
click at [628, 222] on div "× Email [EMAIL_ADDRESS][DOMAIN_NAME] WhatsApp (número sem traços ou parenteses)…" at bounding box center [488, 198] width 296 height 79
click at [620, 220] on icon at bounding box center [617, 221] width 7 height 7
